Goal: Information Seeking & Learning: Learn about a topic

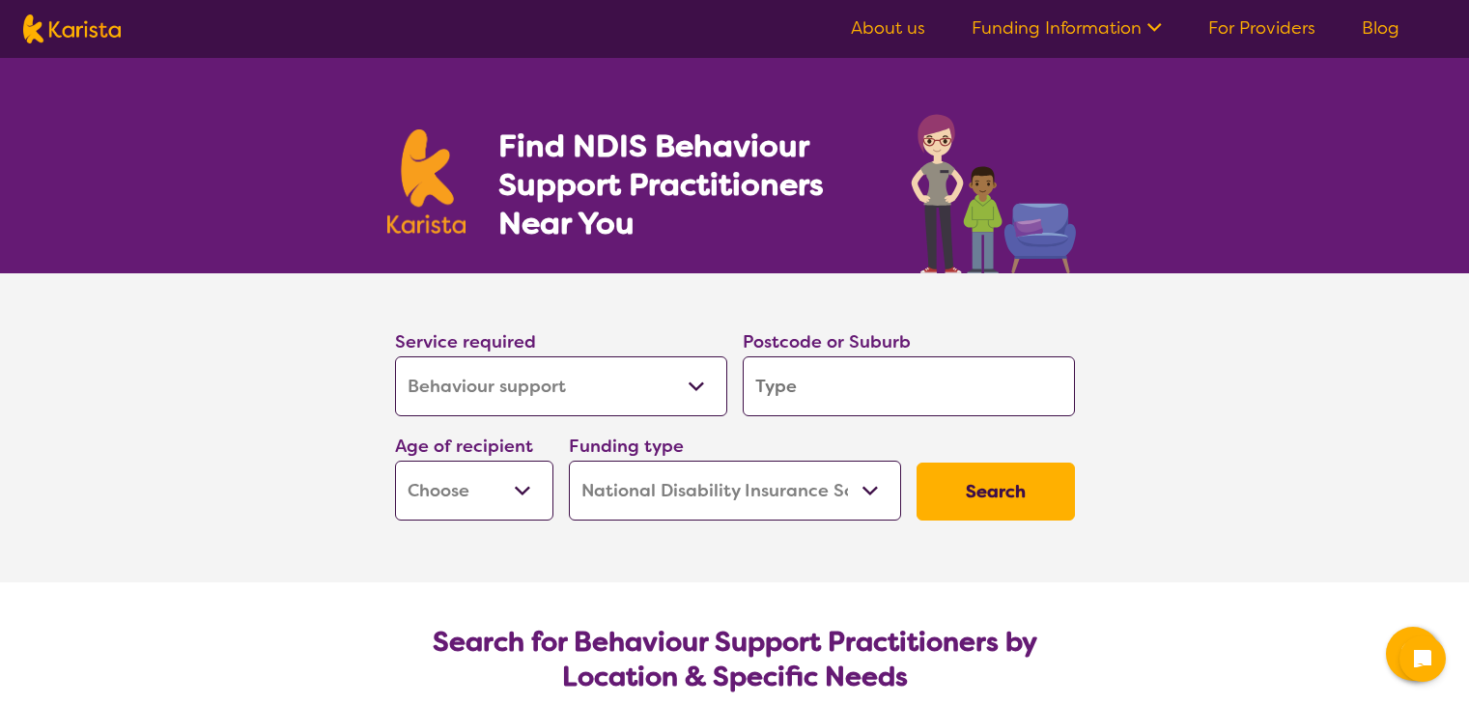
select select "Behaviour support"
select select "NDIS"
select select "Behaviour support"
select select "NDIS"
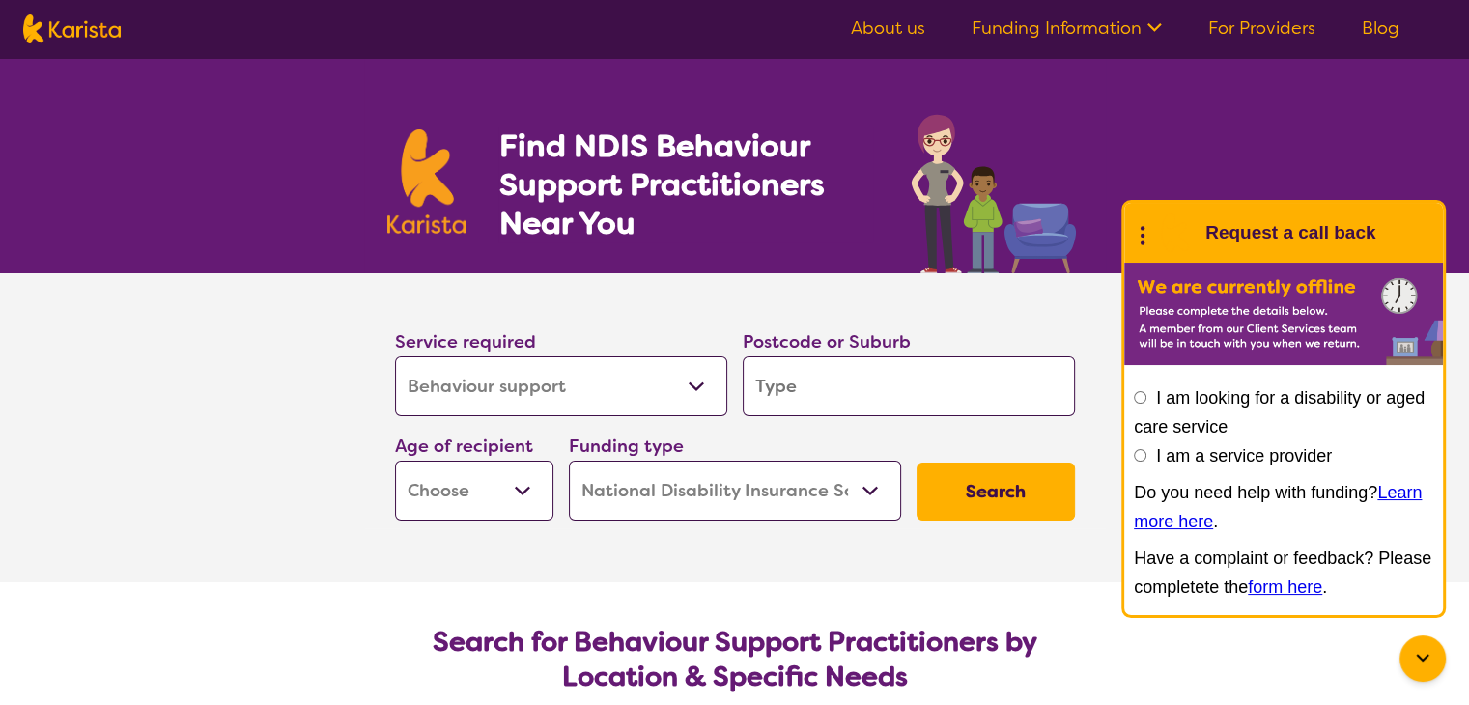
click at [529, 484] on select "Early Childhood - 0 to 9 Child - 10 to 11 Adolescent - 12 to 17 Adult - 18 to 6…" at bounding box center [474, 491] width 158 height 60
select select "AS"
click at [395, 461] on select "Early Childhood - 0 to 9 Child - 10 to 11 Adolescent - 12 to 17 Adult - 18 to 6…" at bounding box center [474, 491] width 158 height 60
select select "AS"
click at [982, 496] on button "Search" at bounding box center [995, 492] width 158 height 58
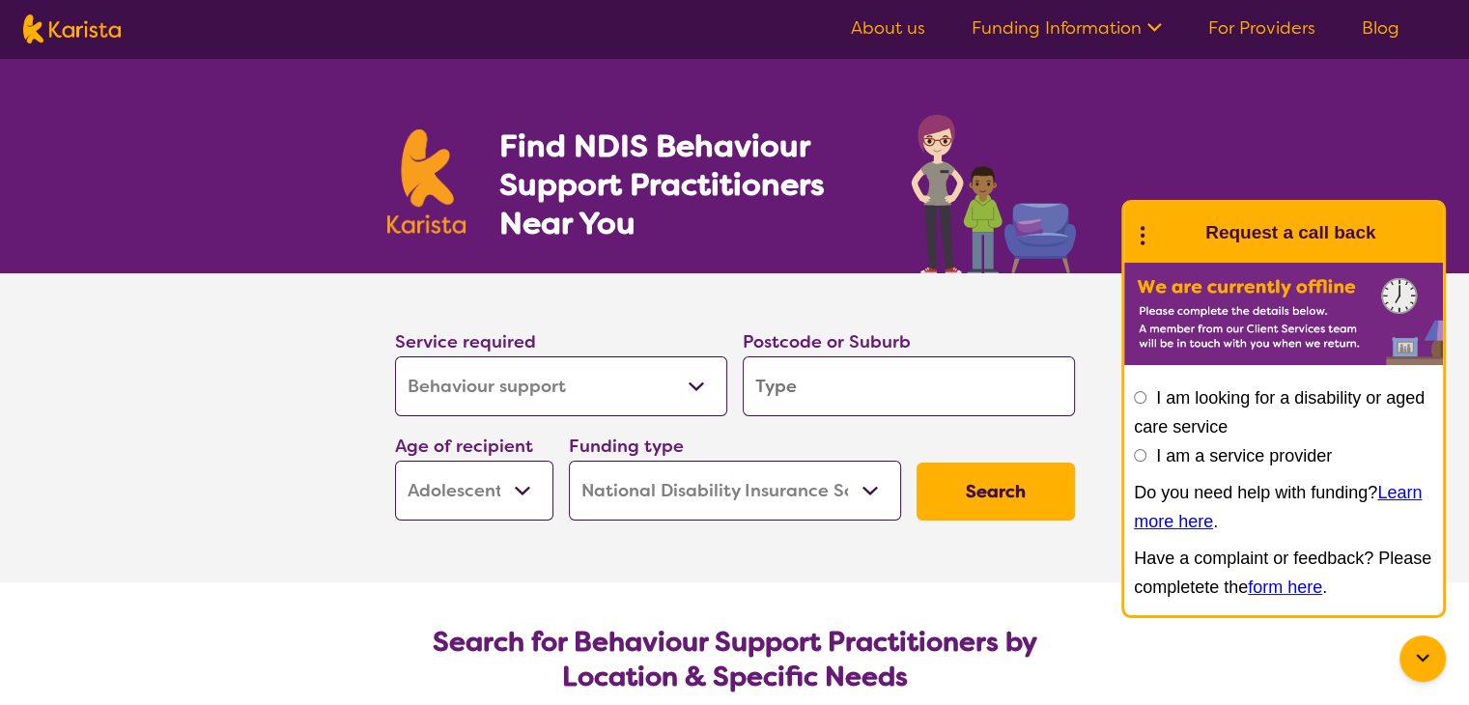
click at [808, 382] on input "search" at bounding box center [909, 386] width 332 height 60
click at [807, 382] on input "search" at bounding box center [909, 386] width 332 height 60
type input "3"
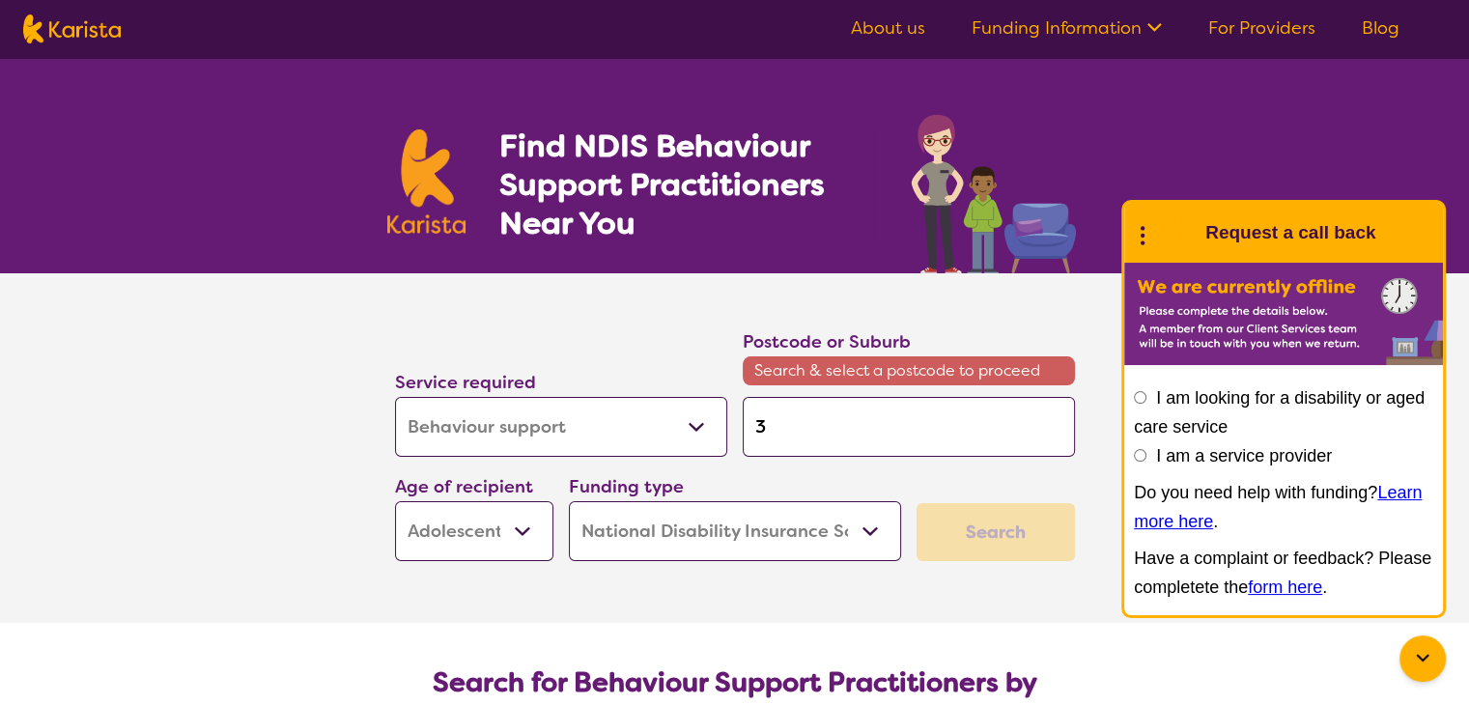
type input "37"
type input "379"
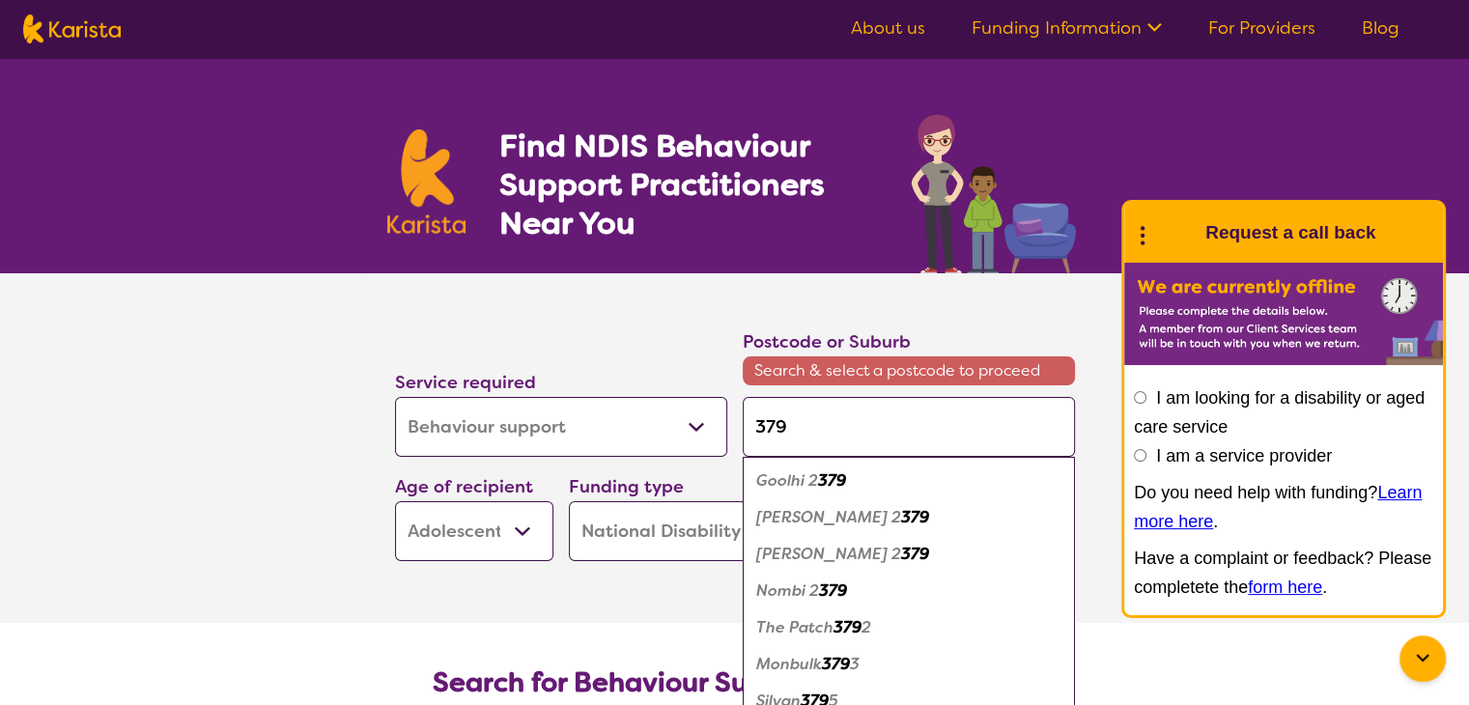
type input "3796"
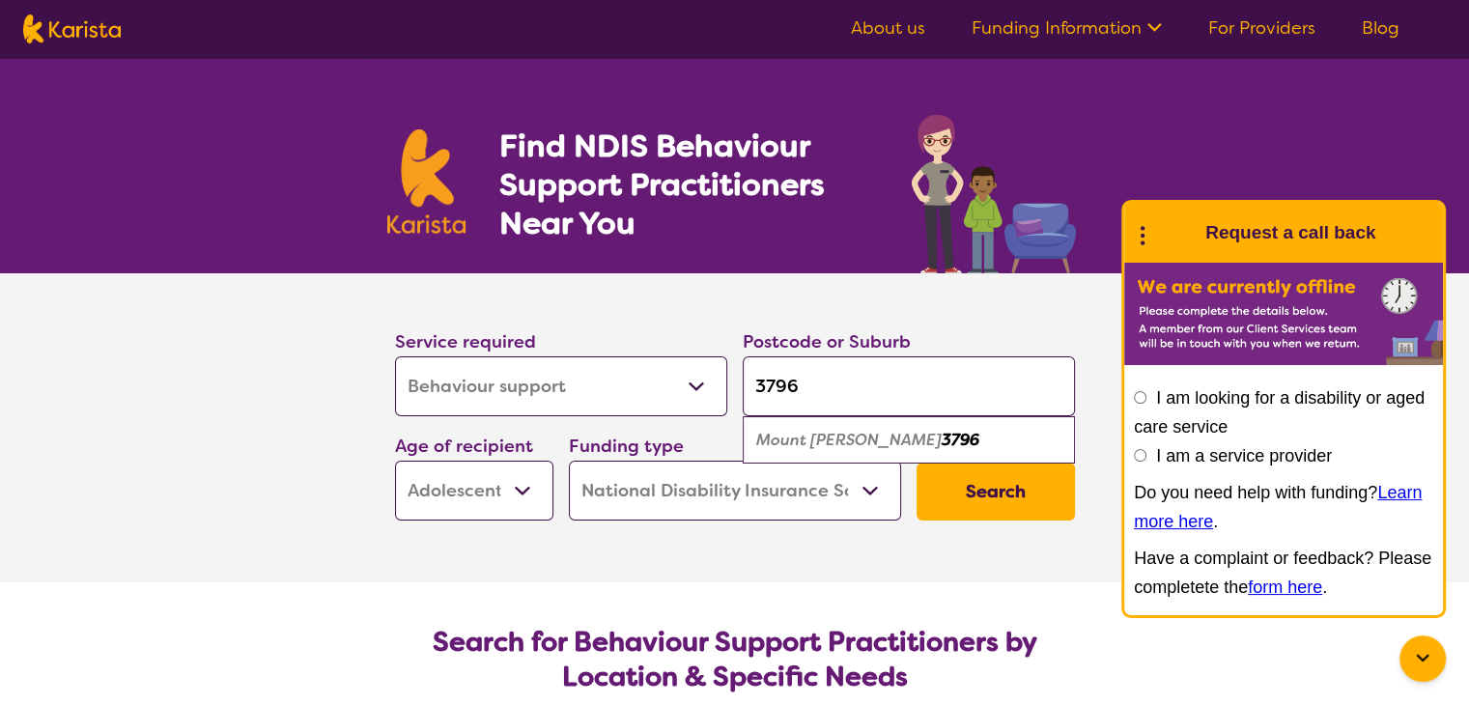
type input "3796"
click at [942, 437] on em "3796" at bounding box center [961, 440] width 38 height 20
click at [966, 492] on button "Search" at bounding box center [995, 492] width 158 height 58
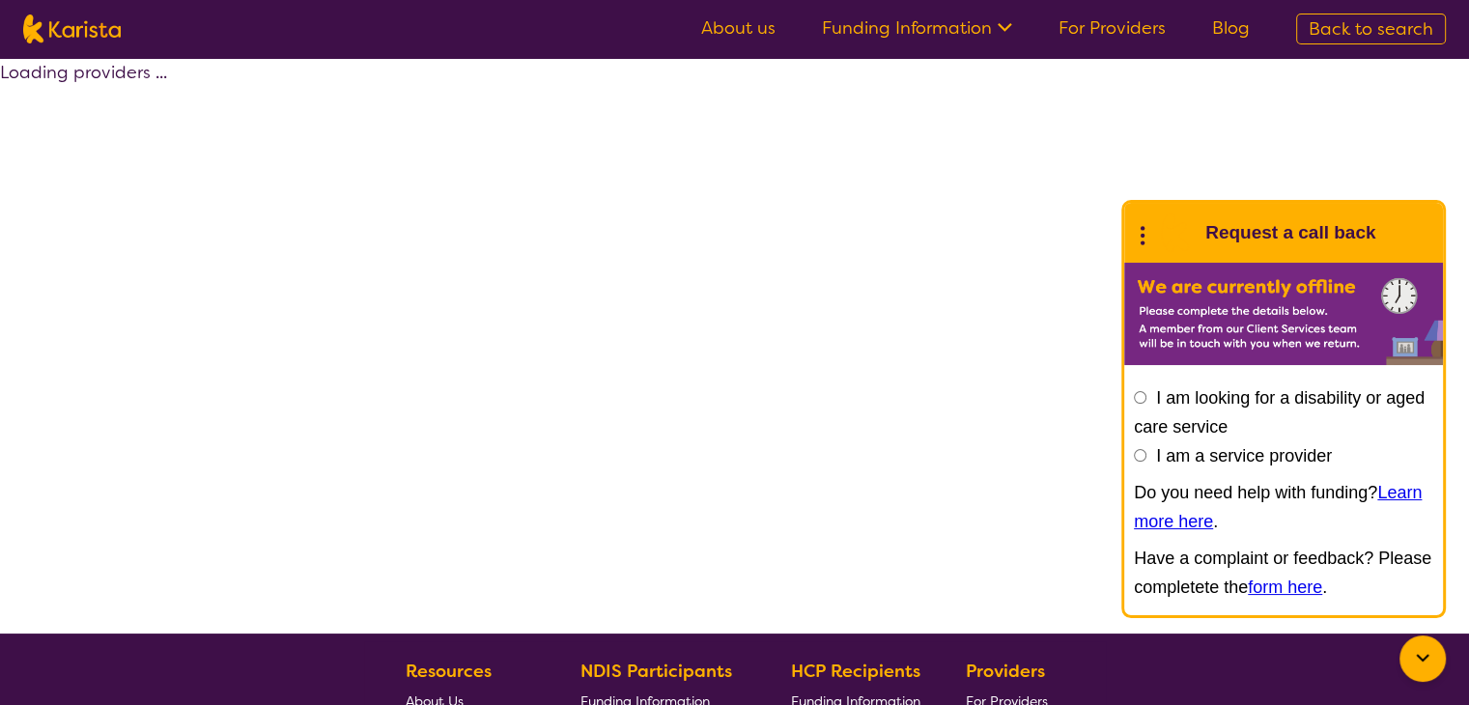
select select "by_score"
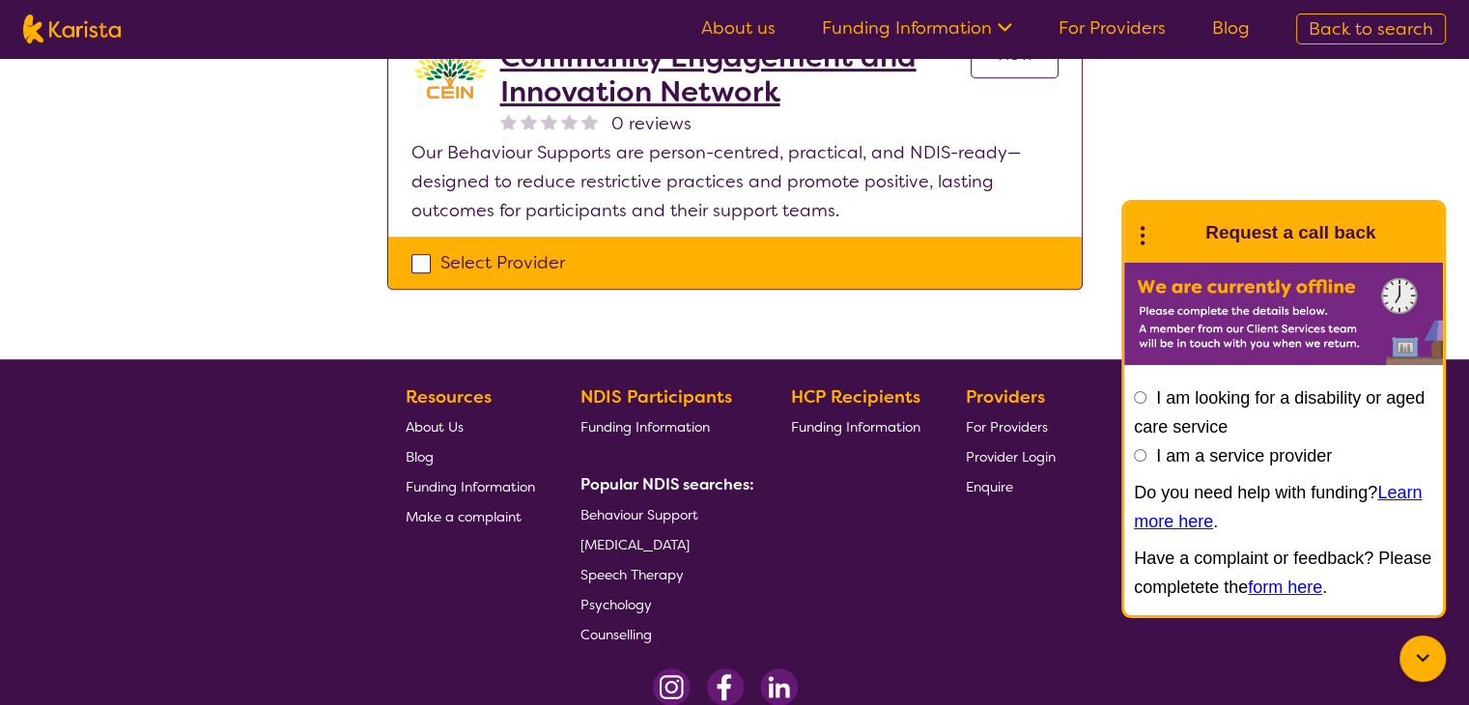
scroll to position [386, 0]
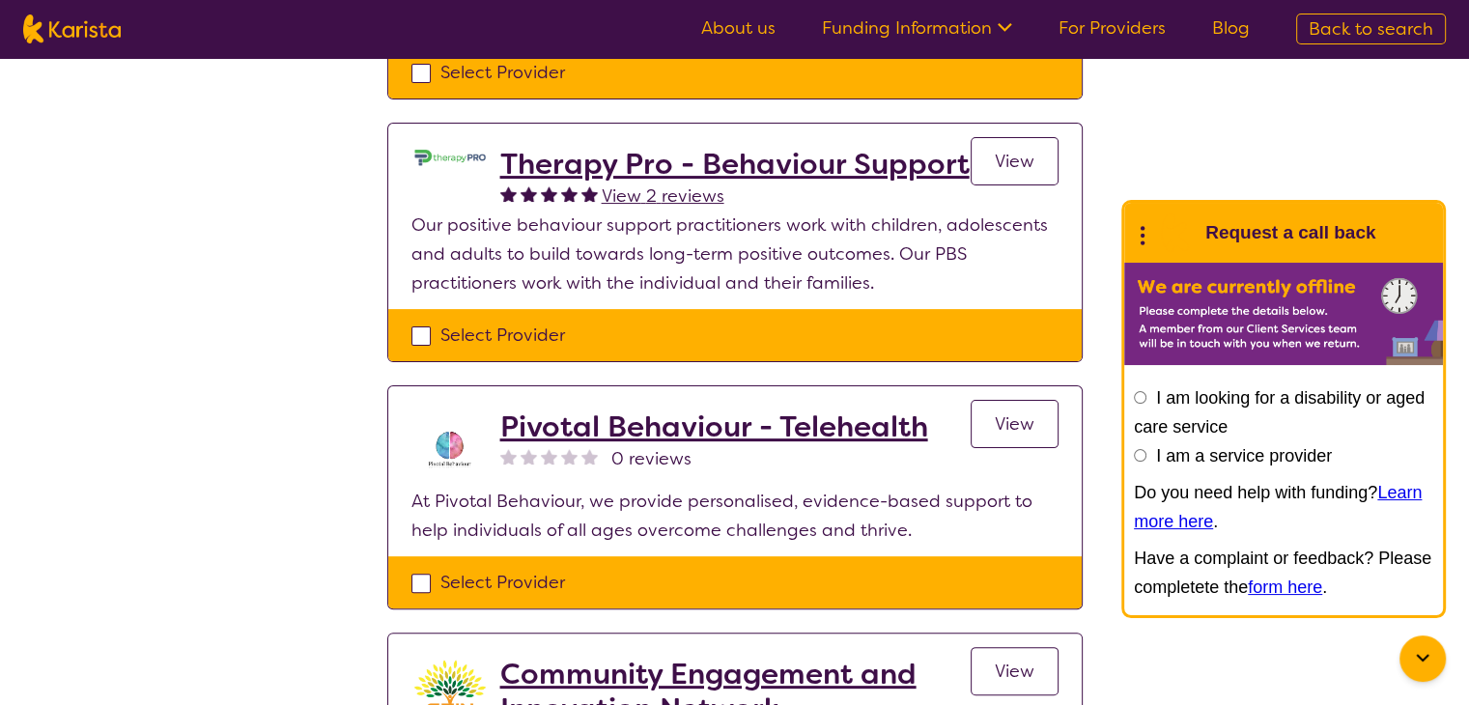
click at [992, 163] on link "View" at bounding box center [1015, 161] width 88 height 48
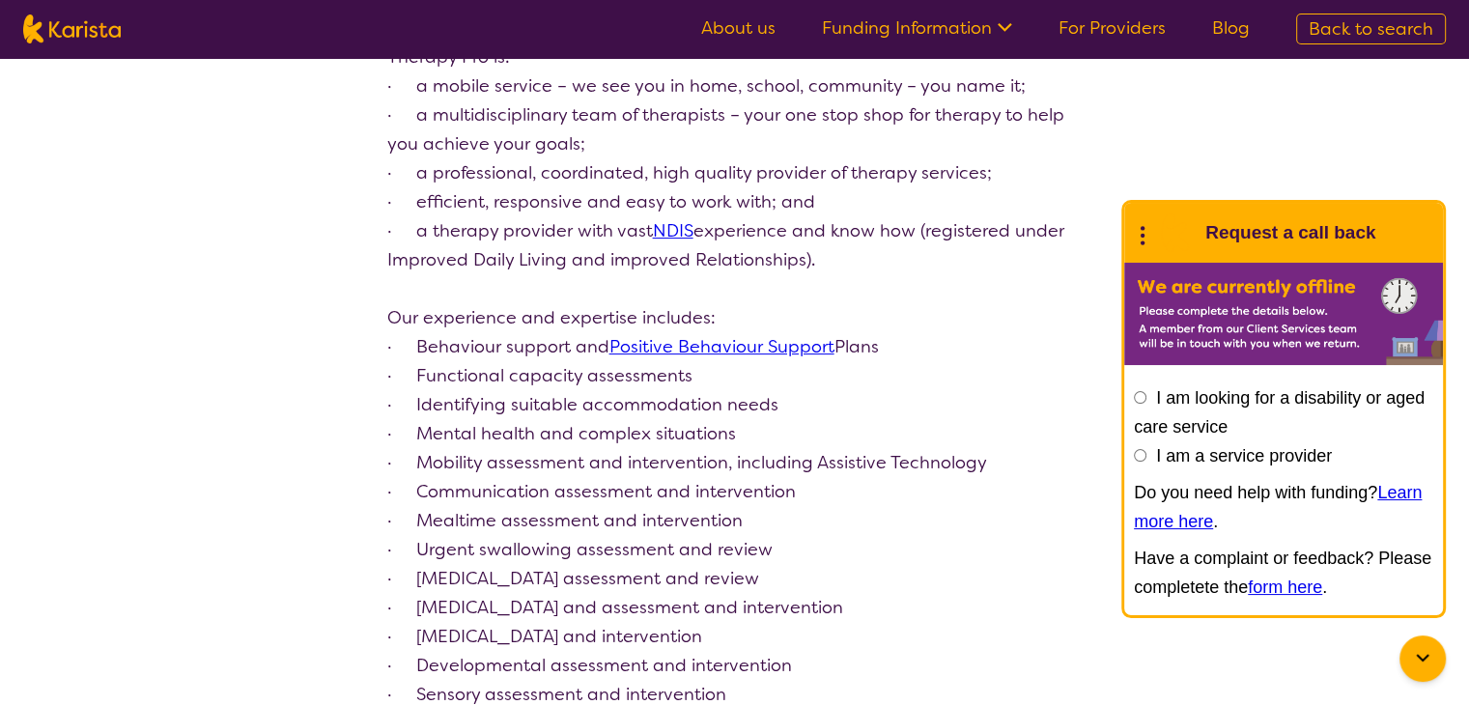
scroll to position [1232, 0]
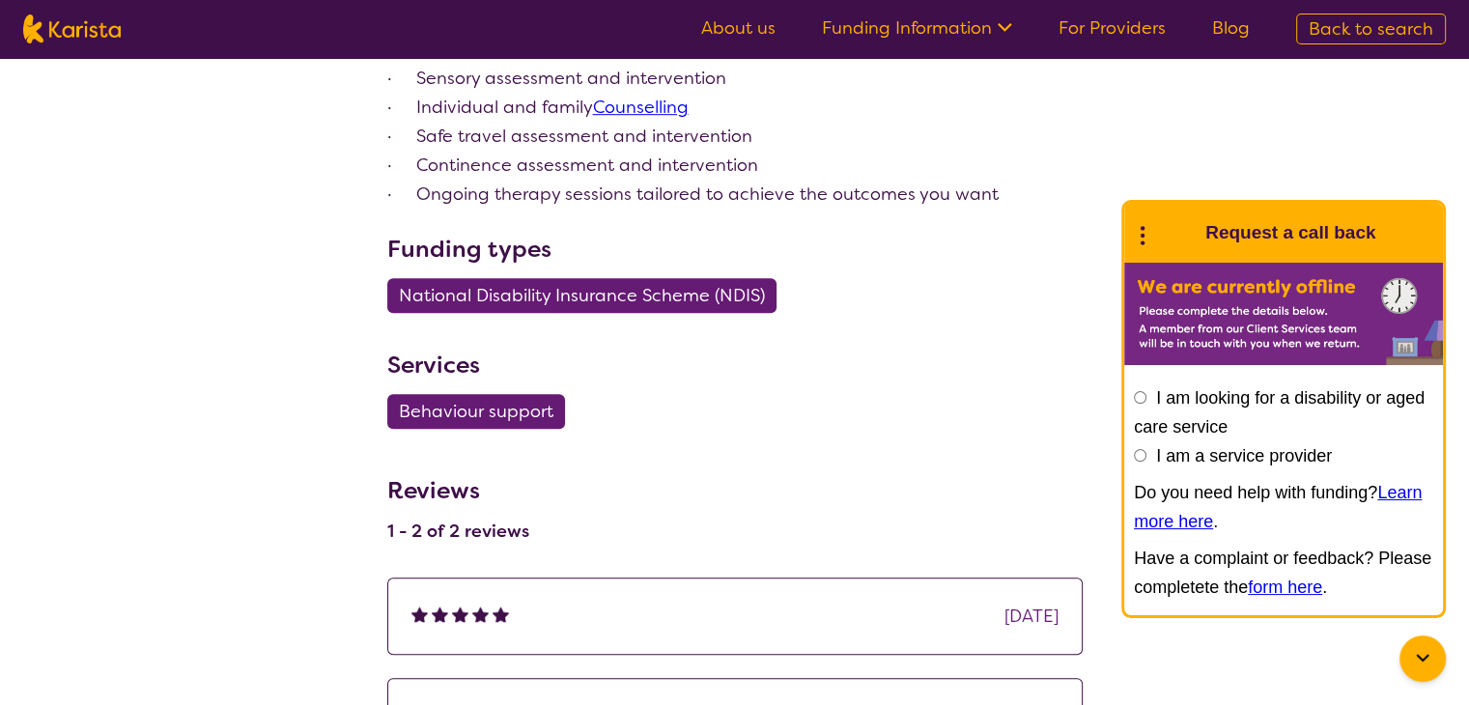
scroll to position [386, 0]
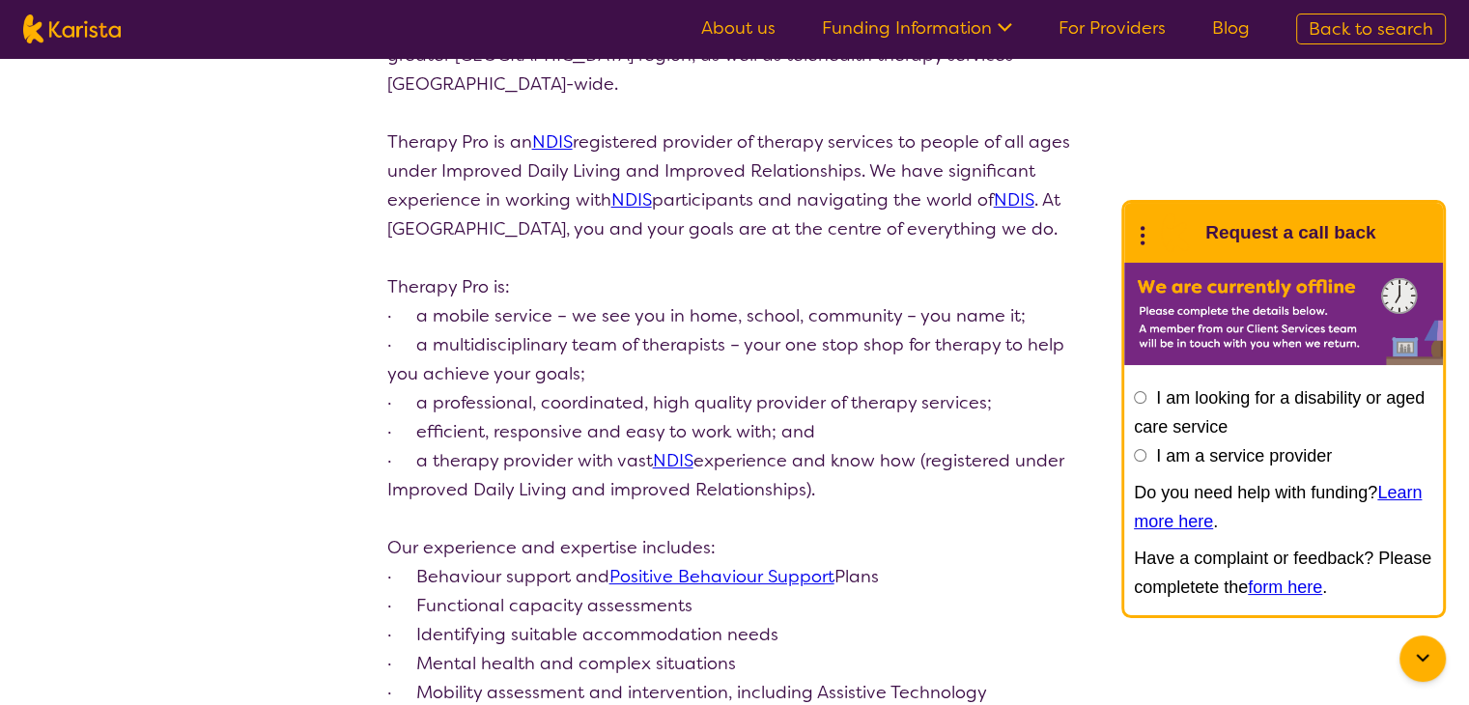
select select "by_score"
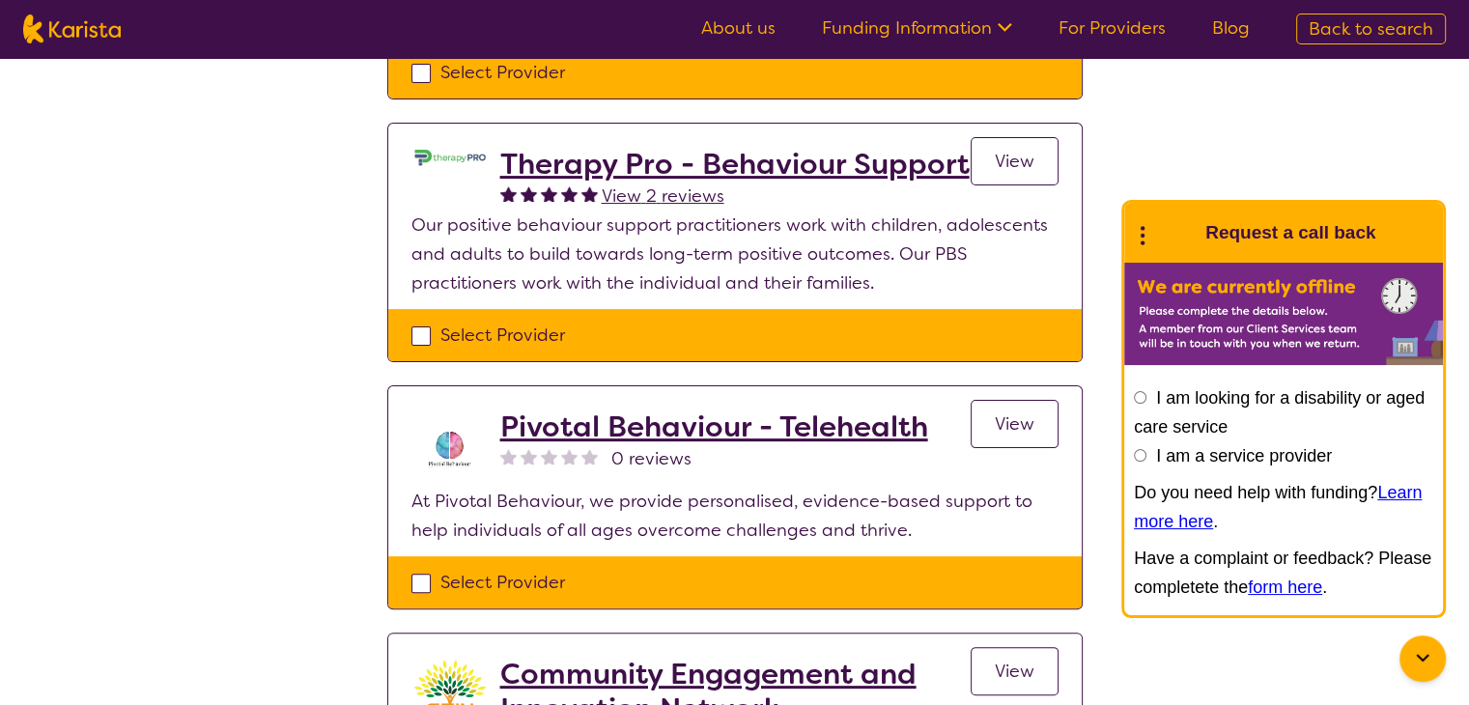
scroll to position [0, 0]
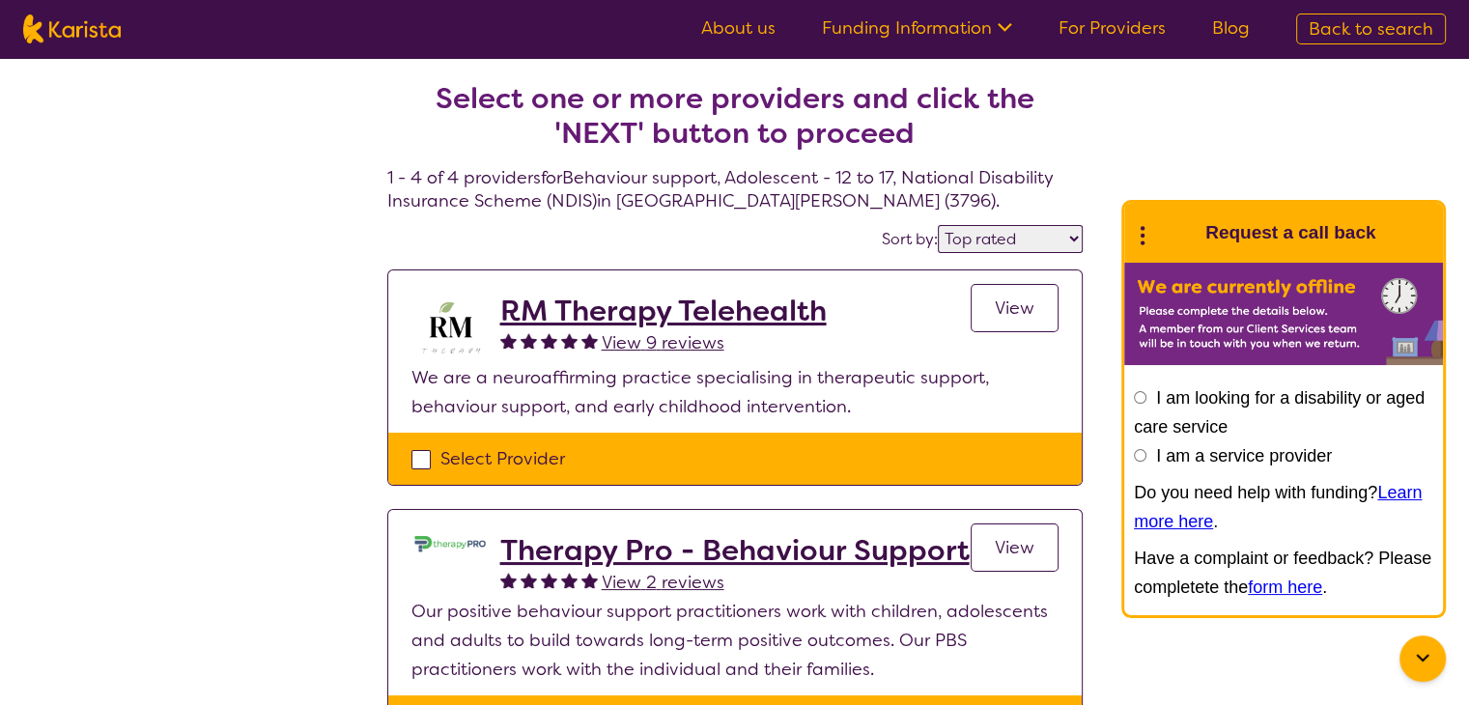
click at [1002, 309] on span "View" at bounding box center [1015, 307] width 40 height 23
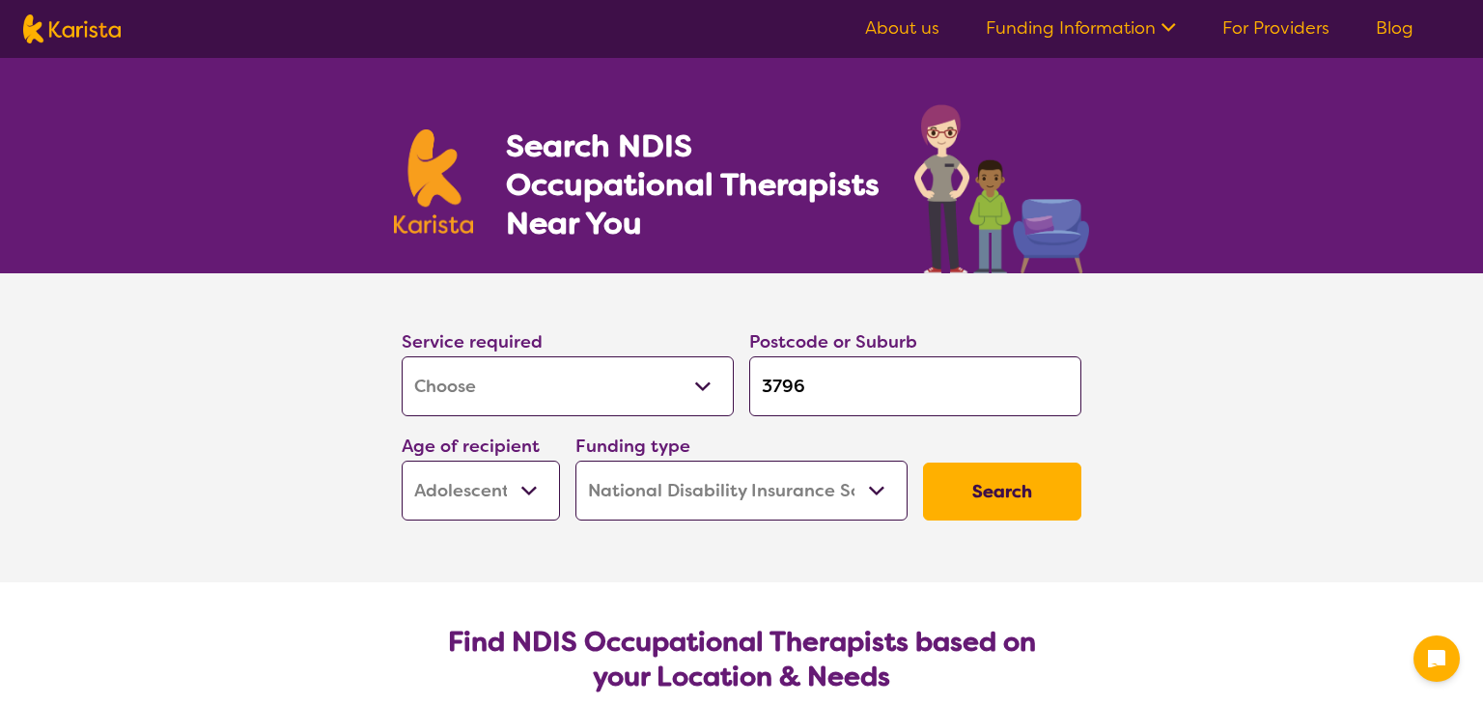
select select "[MEDICAL_DATA]"
select select "AS"
select select "NDIS"
select select "[MEDICAL_DATA]"
select select "AS"
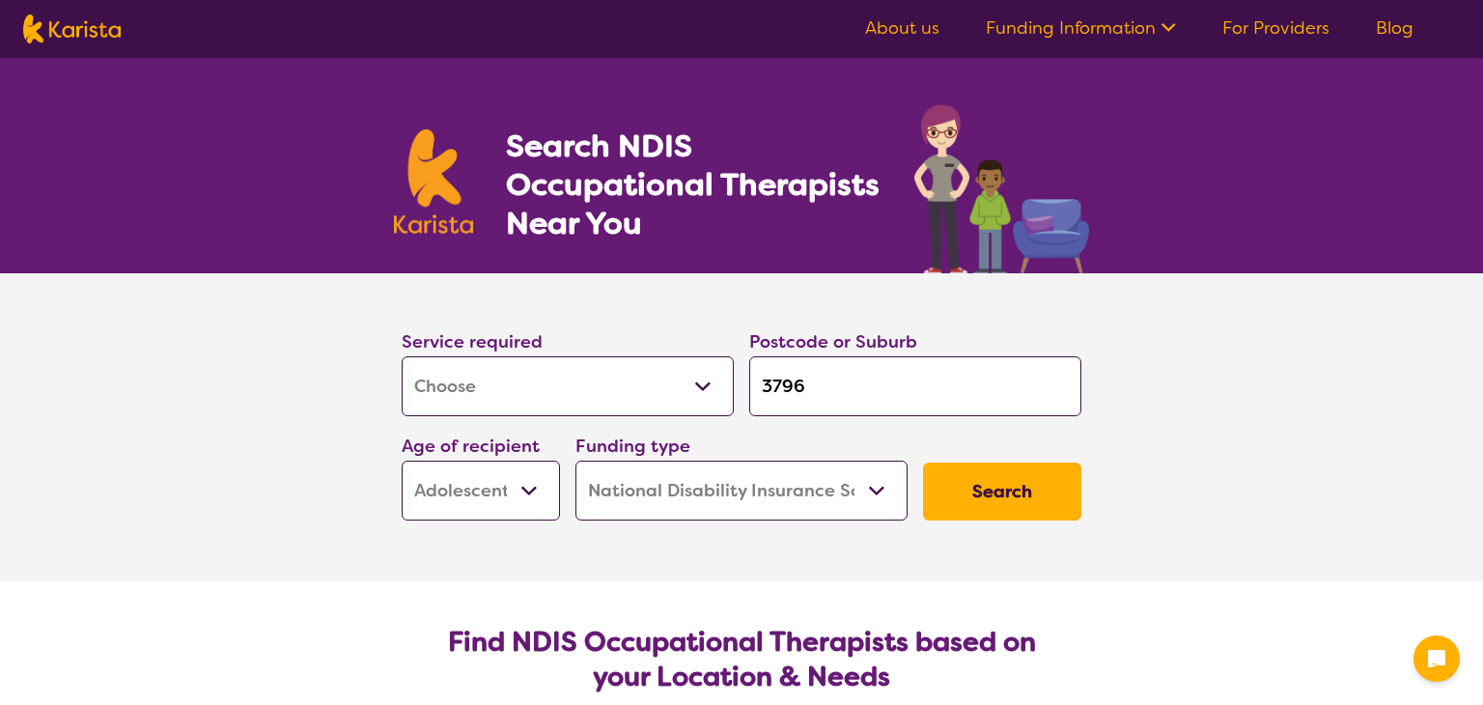
select select "NDIS"
